Goal: Check status

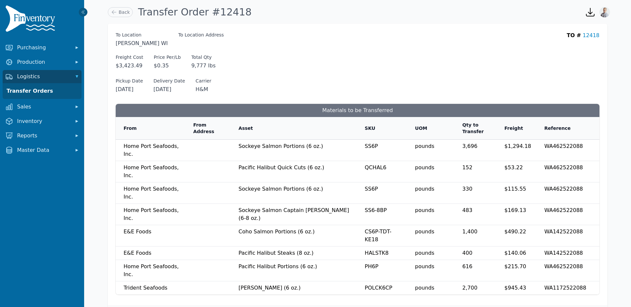
drag, startPoint x: 232, startPoint y: 13, endPoint x: 206, endPoint y: 11, distance: 26.7
click at [206, 11] on div "Back Transfer Order #12418" at bounding box center [341, 12] width 472 height 18
copy h1 "12418"
drag, startPoint x: 549, startPoint y: 146, endPoint x: 589, endPoint y: 145, distance: 39.8
click at [589, 145] on td "WA462522088" at bounding box center [563, 150] width 55 height 21
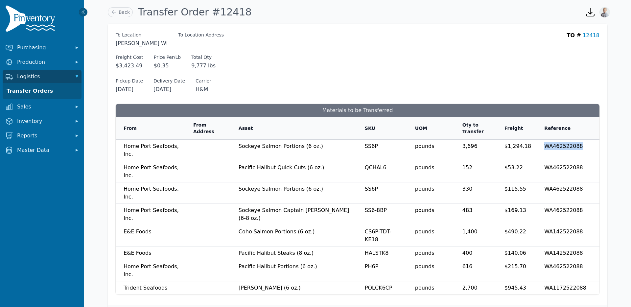
copy td "WA462522088"
